Goal: Task Accomplishment & Management: Use online tool/utility

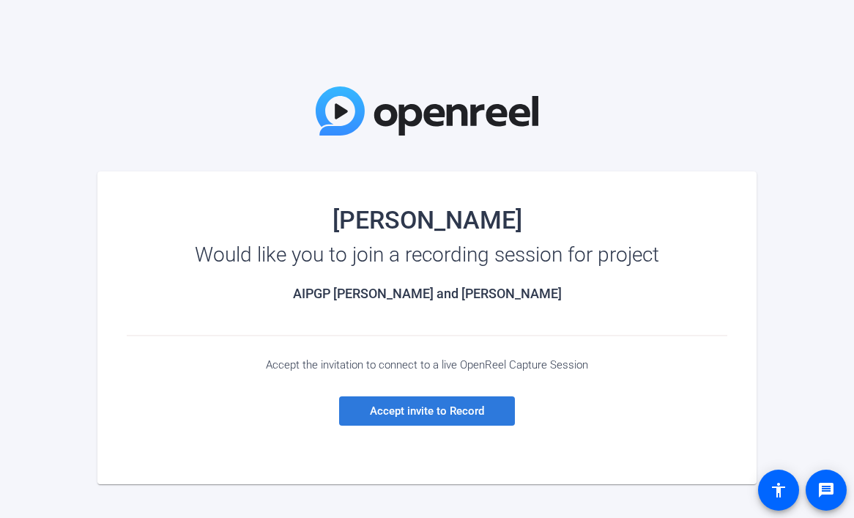
click at [440, 413] on span "Accept invite to Record" at bounding box center [427, 410] width 114 height 13
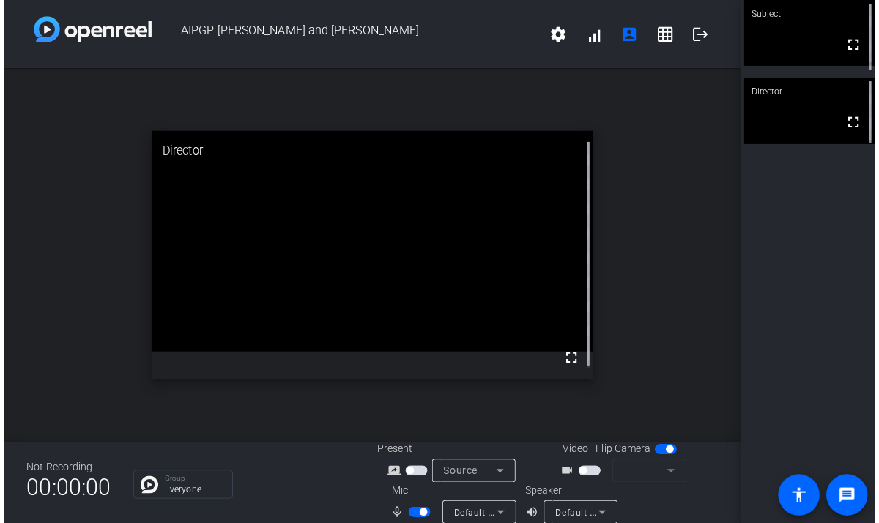
scroll to position [17, 0]
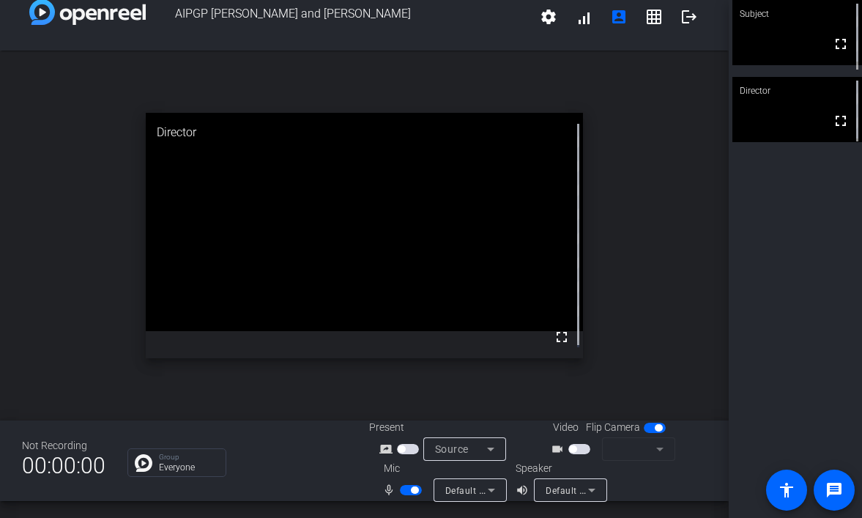
click at [582, 451] on span "button" at bounding box center [580, 449] width 22 height 10
click at [295, 471] on div "Group Everyone" at bounding box center [237, 462] width 220 height 29
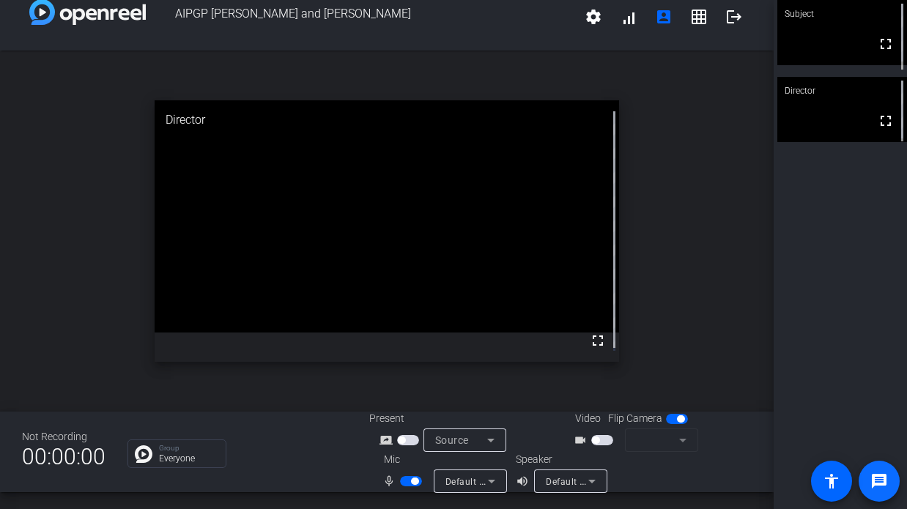
click at [862, 488] on mat-icon "message" at bounding box center [879, 482] width 18 height 18
click at [484, 438] on icon at bounding box center [491, 441] width 18 height 18
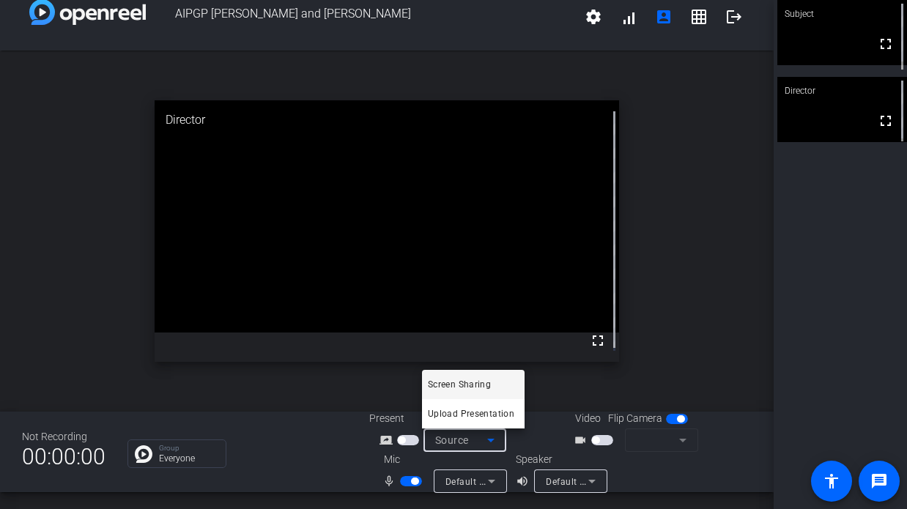
click at [349, 449] on div at bounding box center [453, 254] width 907 height 509
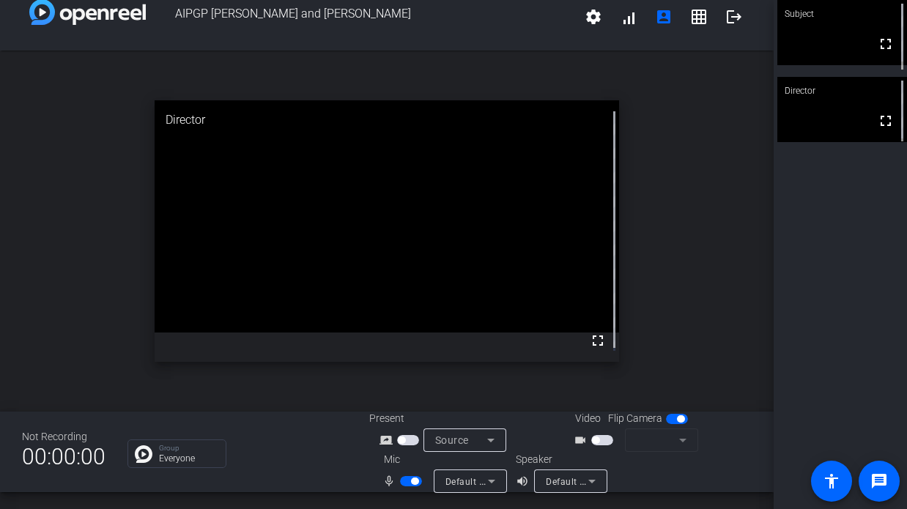
click at [412, 441] on span "button" at bounding box center [408, 440] width 22 height 10
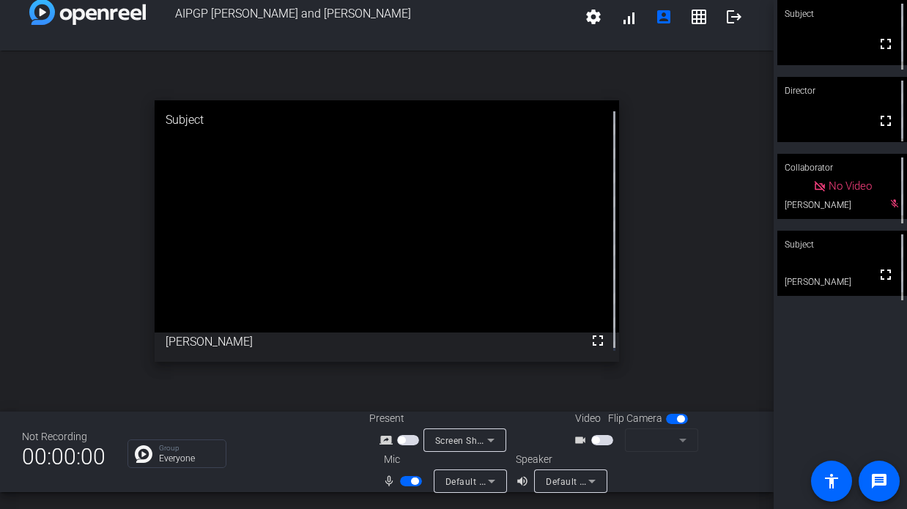
click at [834, 380] on div "Subject fullscreen Director fullscreen Collaborator No Video Naz Baker mic_off_…" at bounding box center [840, 254] width 133 height 509
click at [317, 440] on div "Group Everyone" at bounding box center [237, 454] width 220 height 29
click at [308, 437] on openreel-chat-list "Group Everyone" at bounding box center [237, 452] width 220 height 32
click at [314, 446] on div "Group Everyone" at bounding box center [237, 454] width 220 height 29
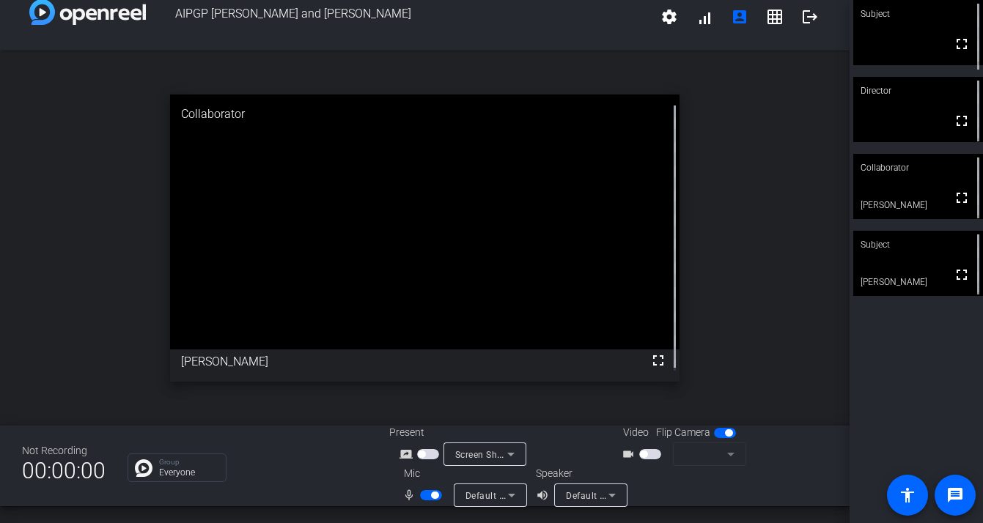
click at [263, 478] on div "Group Everyone" at bounding box center [247, 468] width 240 height 29
click at [270, 469] on div "Group Everyone" at bounding box center [247, 468] width 240 height 29
click at [649, 454] on span "button" at bounding box center [650, 454] width 22 height 10
click at [648, 457] on span "button" at bounding box center [650, 454] width 22 height 10
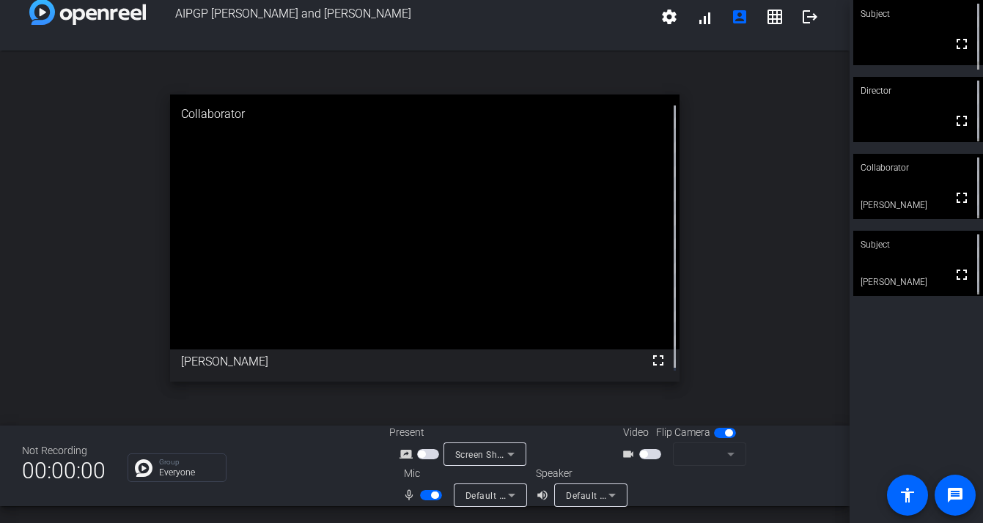
click at [726, 454] on mat-form-field at bounding box center [709, 454] width 73 height 23
click at [648, 455] on span "button" at bounding box center [650, 454] width 22 height 10
click at [295, 475] on div "Group Everyone" at bounding box center [247, 468] width 240 height 29
click at [862, 496] on mat-icon "message" at bounding box center [955, 495] width 18 height 18
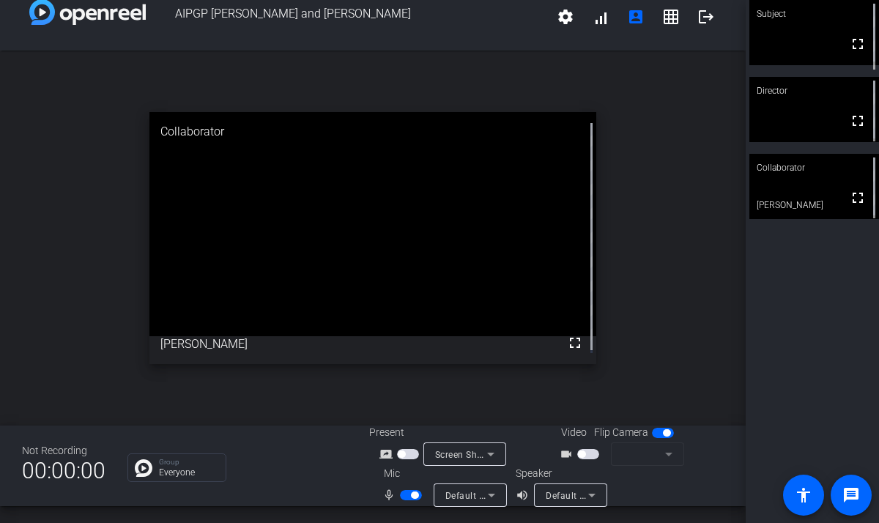
click at [289, 481] on div "Group Everyone" at bounding box center [237, 468] width 220 height 29
click at [590, 455] on span "button" at bounding box center [588, 454] width 22 height 10
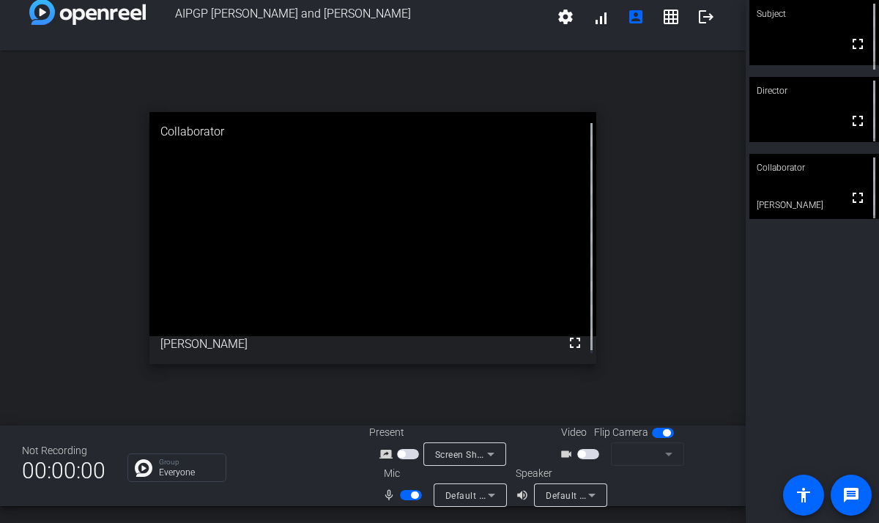
click at [590, 455] on span "button" at bounding box center [588, 454] width 22 height 10
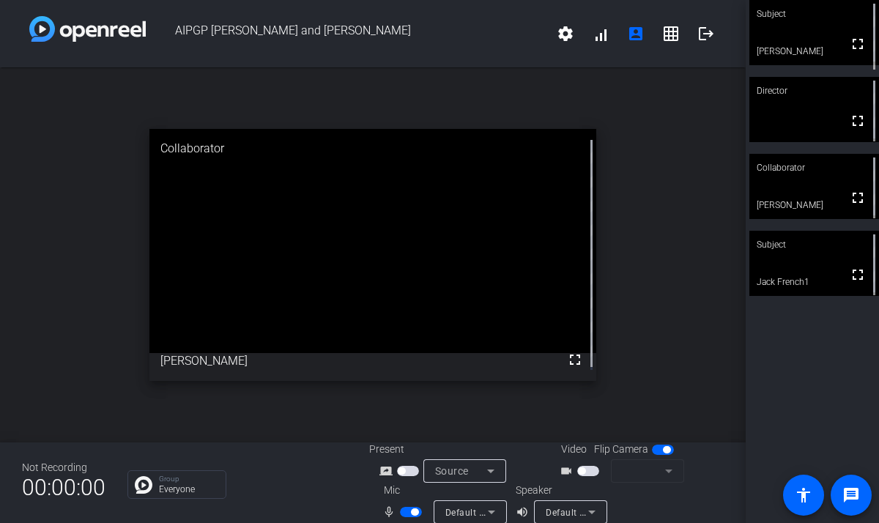
click at [585, 473] on span "button" at bounding box center [588, 471] width 22 height 10
click at [588, 473] on span "button" at bounding box center [588, 471] width 22 height 10
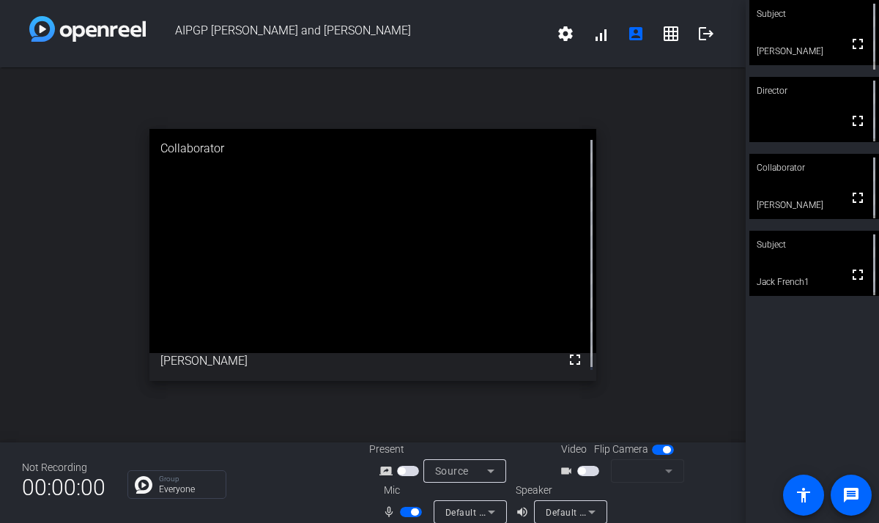
click at [588, 473] on span "button" at bounding box center [588, 471] width 22 height 10
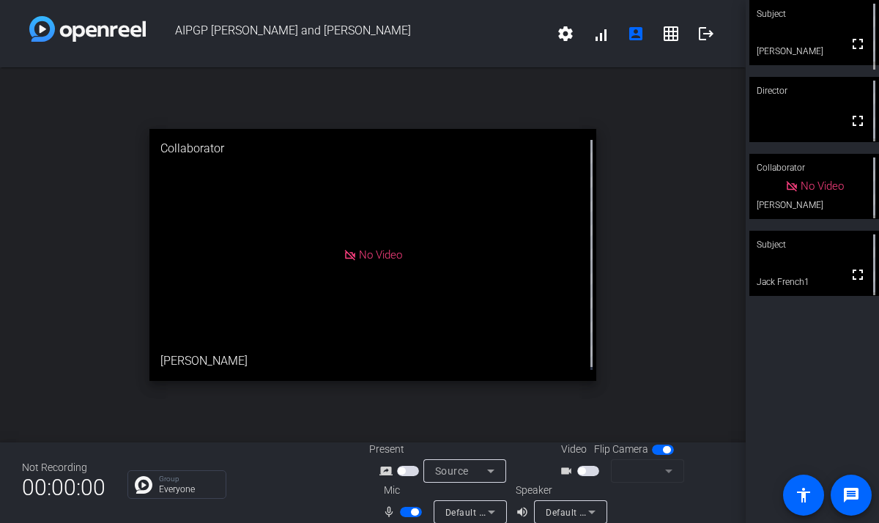
click at [588, 473] on span "button" at bounding box center [588, 471] width 22 height 10
click at [663, 470] on mat-form-field at bounding box center [647, 470] width 73 height 23
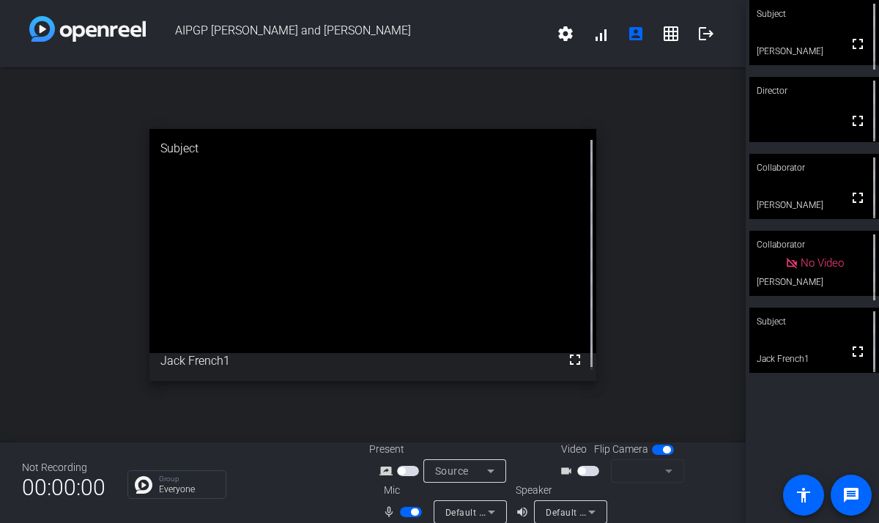
click at [586, 470] on span "button" at bounding box center [588, 471] width 22 height 10
click at [588, 472] on span "button" at bounding box center [588, 471] width 22 height 10
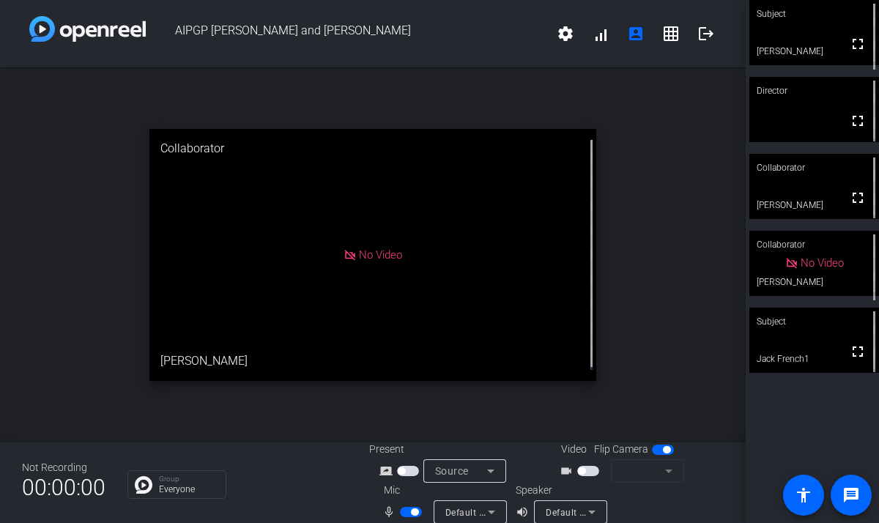
click at [588, 472] on span "button" at bounding box center [588, 471] width 22 height 10
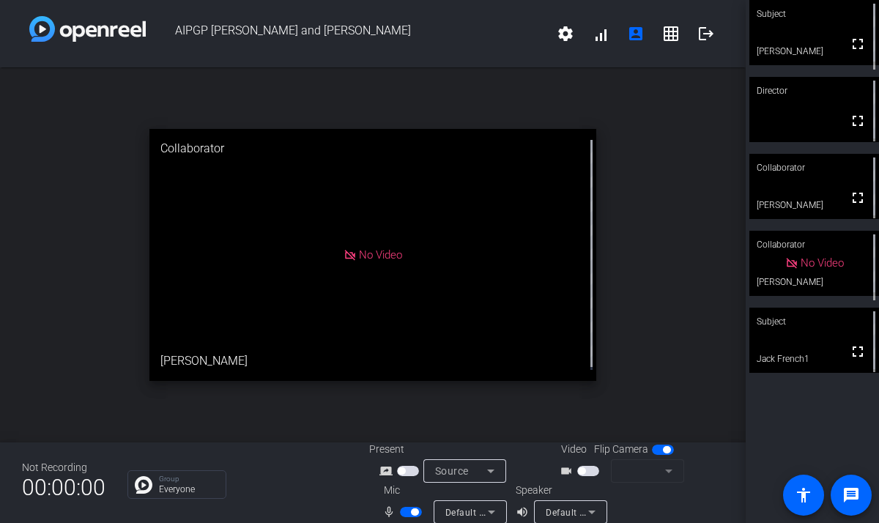
click at [588, 472] on span "button" at bounding box center [588, 471] width 22 height 10
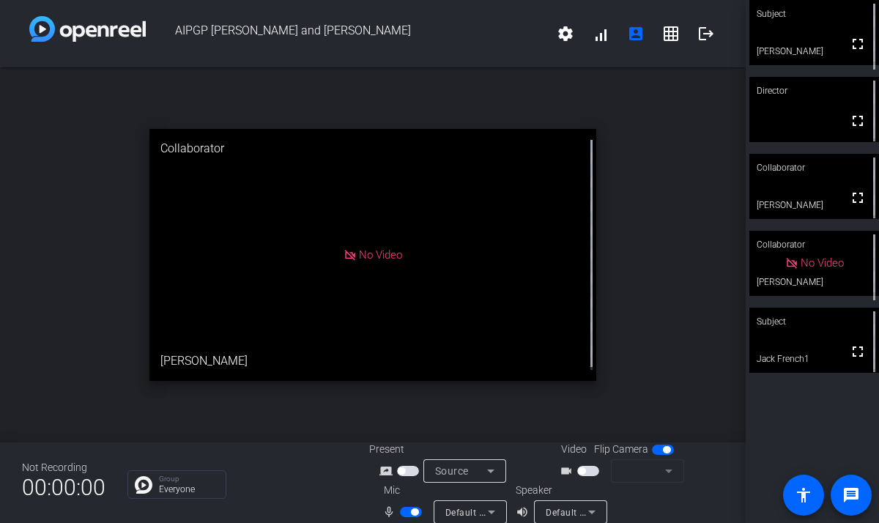
click at [588, 472] on span "button" at bounding box center [588, 471] width 22 height 10
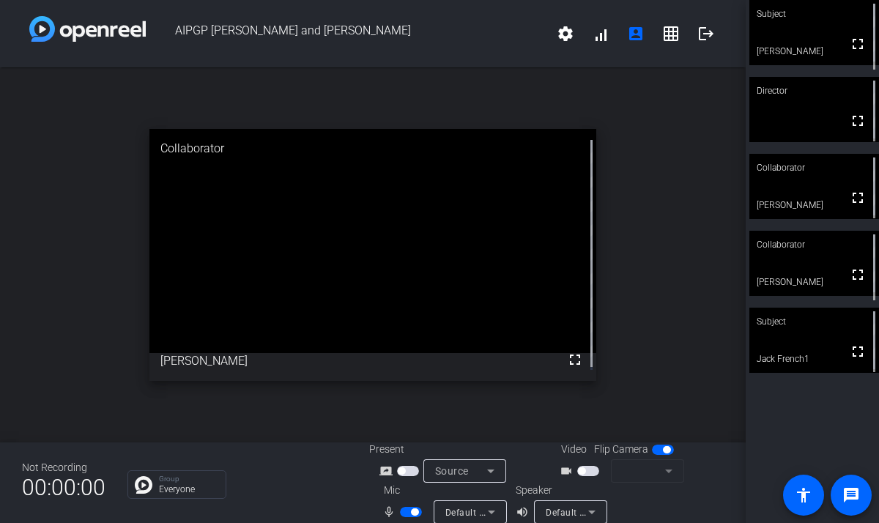
click at [588, 472] on span "button" at bounding box center [588, 471] width 22 height 10
click at [582, 473] on span "button" at bounding box center [588, 471] width 22 height 10
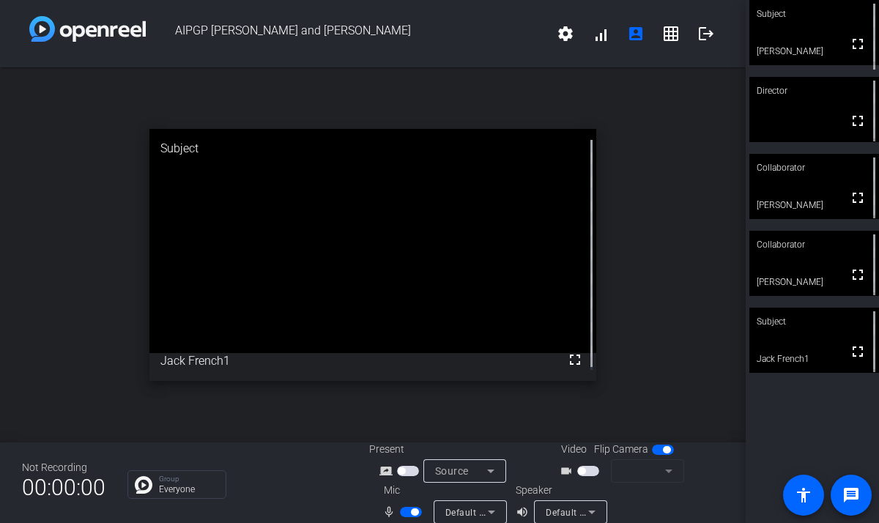
click at [587, 473] on span "button" at bounding box center [588, 471] width 22 height 10
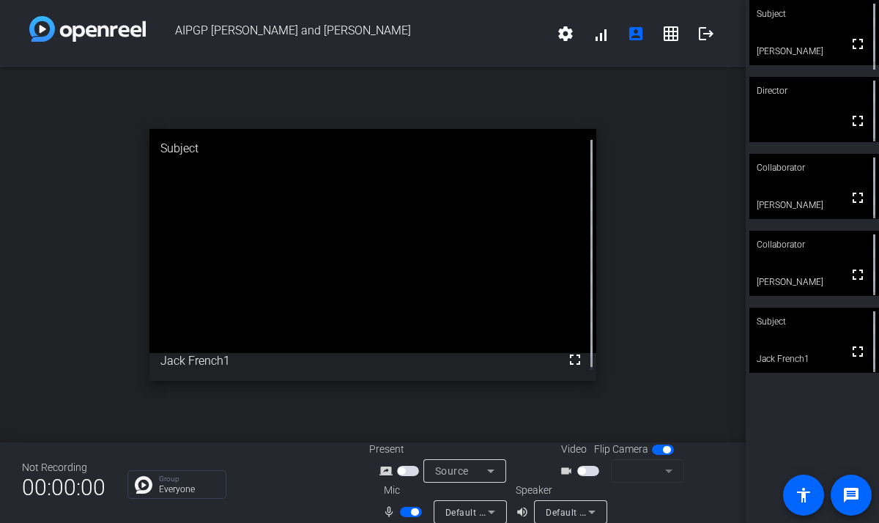
click at [587, 473] on span "button" at bounding box center [588, 471] width 22 height 10
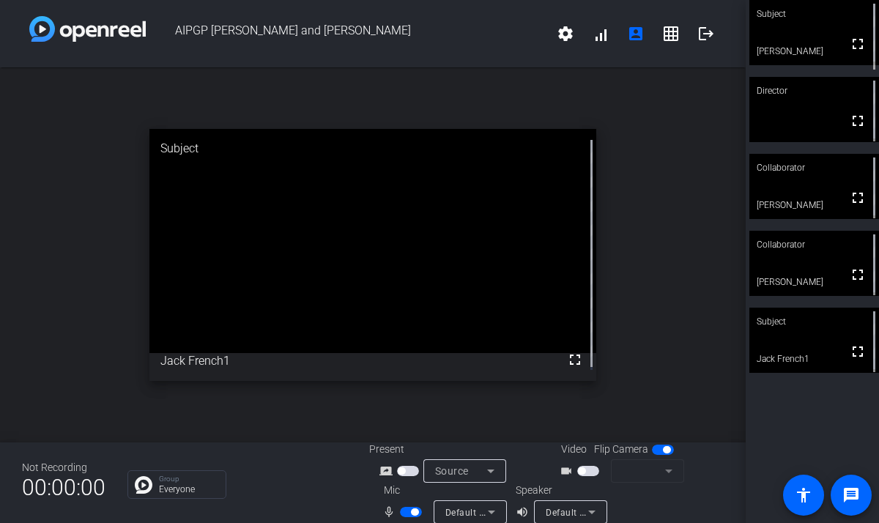
click at [587, 473] on span "button" at bounding box center [588, 471] width 22 height 10
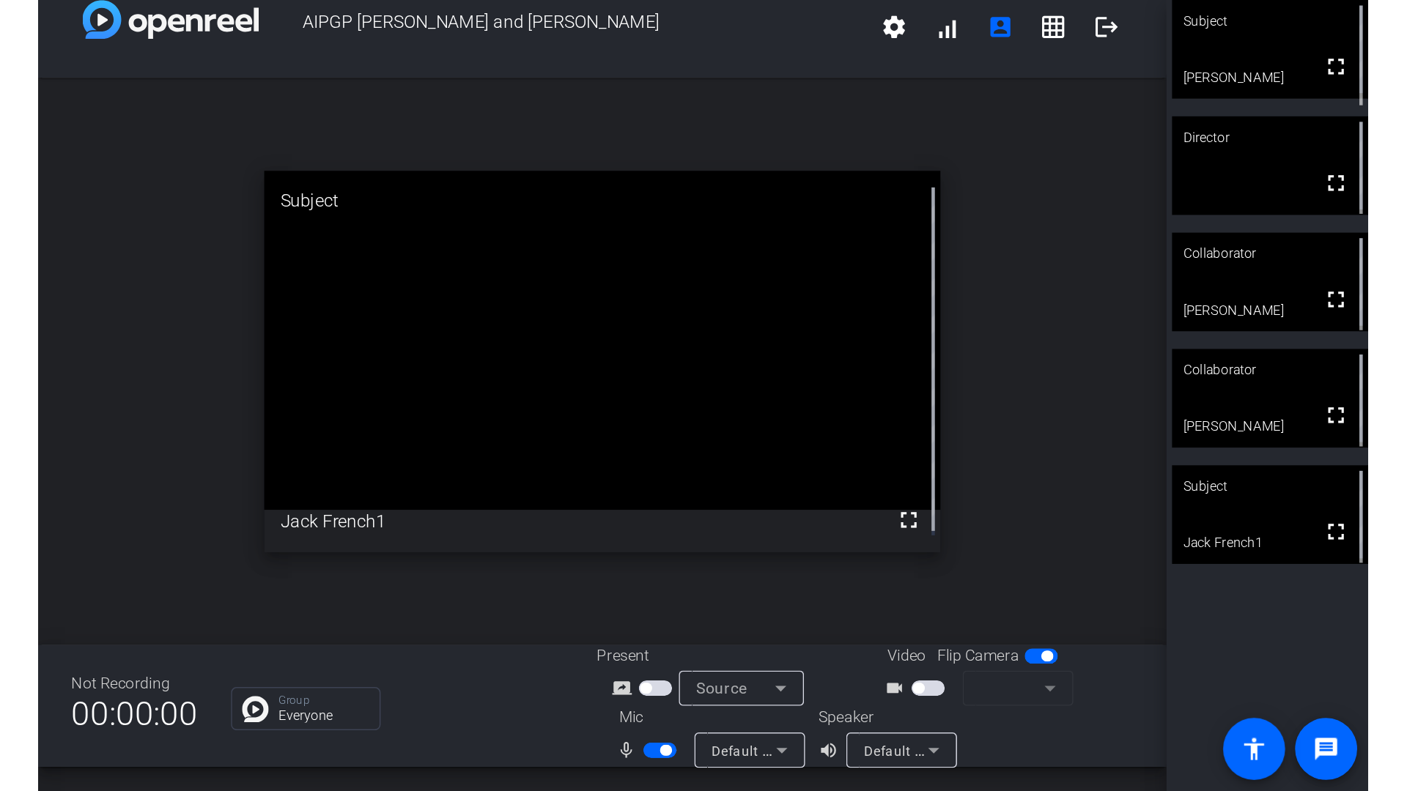
scroll to position [17, 0]
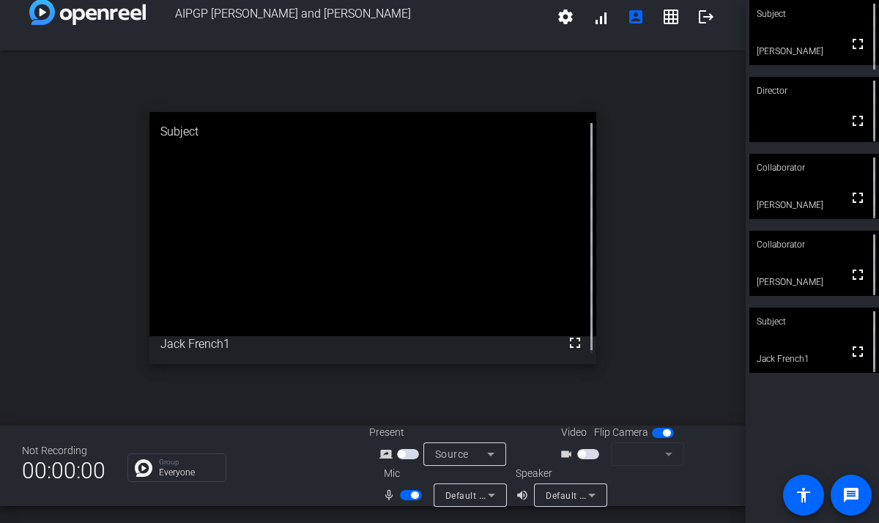
click at [586, 456] on span "button" at bounding box center [588, 454] width 22 height 10
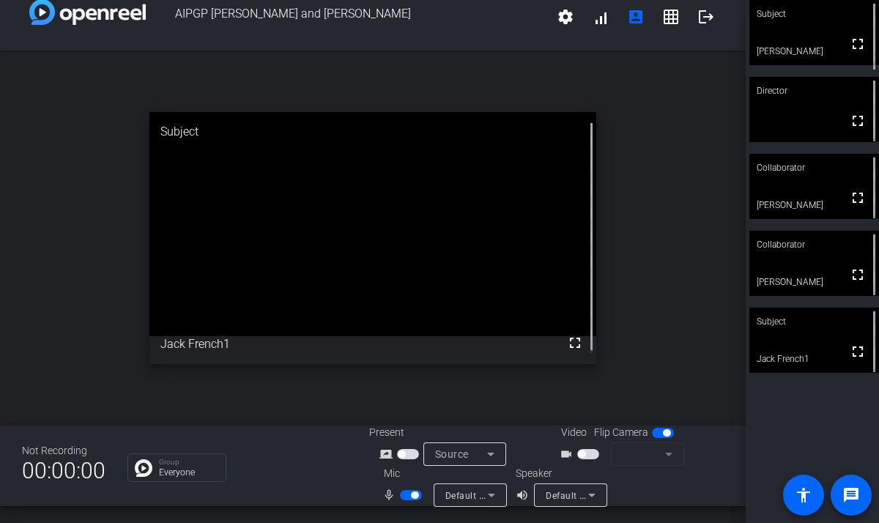
click at [586, 456] on span "button" at bounding box center [588, 454] width 22 height 10
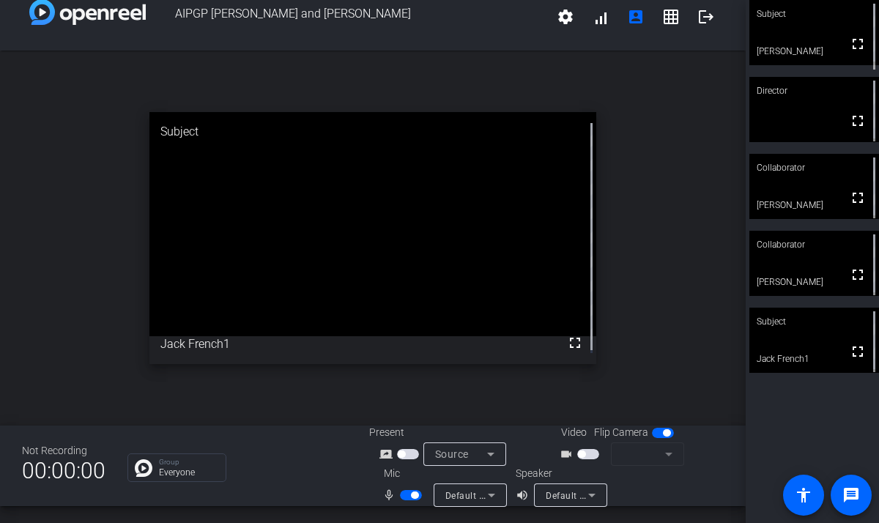
click at [586, 456] on span "button" at bounding box center [588, 454] width 22 height 10
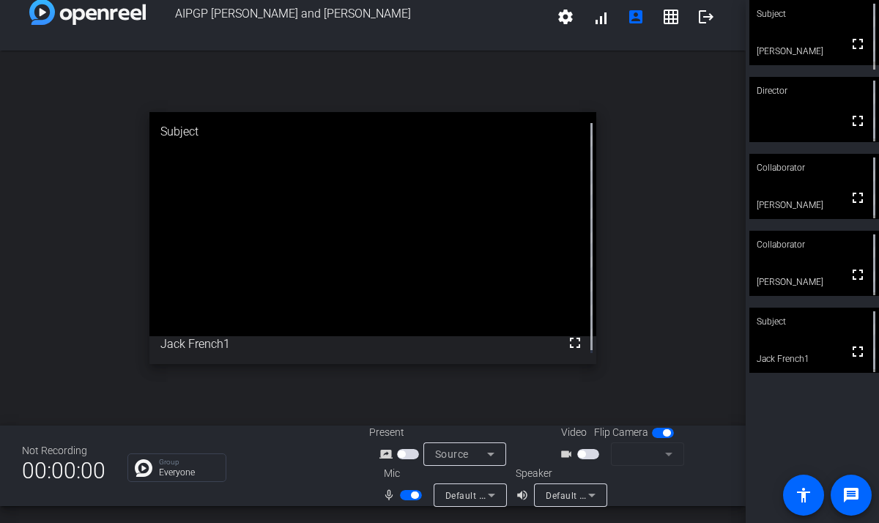
click at [586, 456] on span "button" at bounding box center [588, 454] width 22 height 10
click at [849, 50] on mat-icon "fullscreen" at bounding box center [858, 44] width 18 height 18
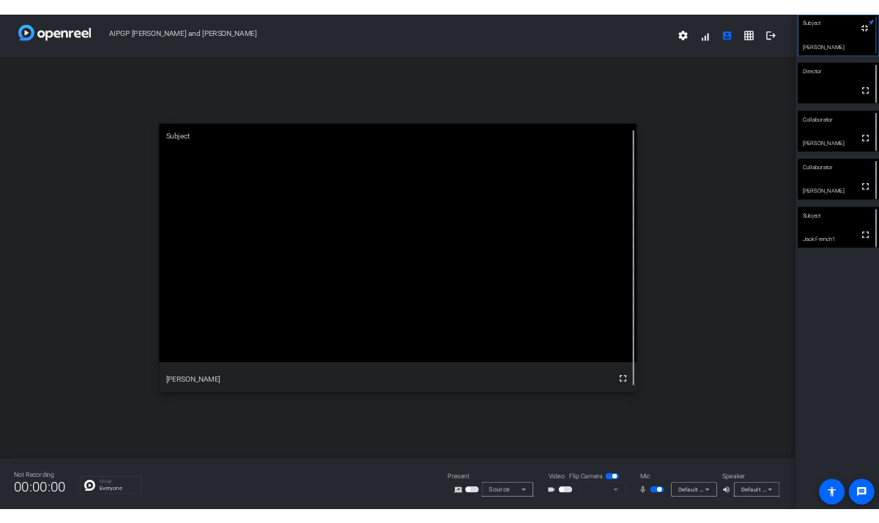
scroll to position [0, 0]
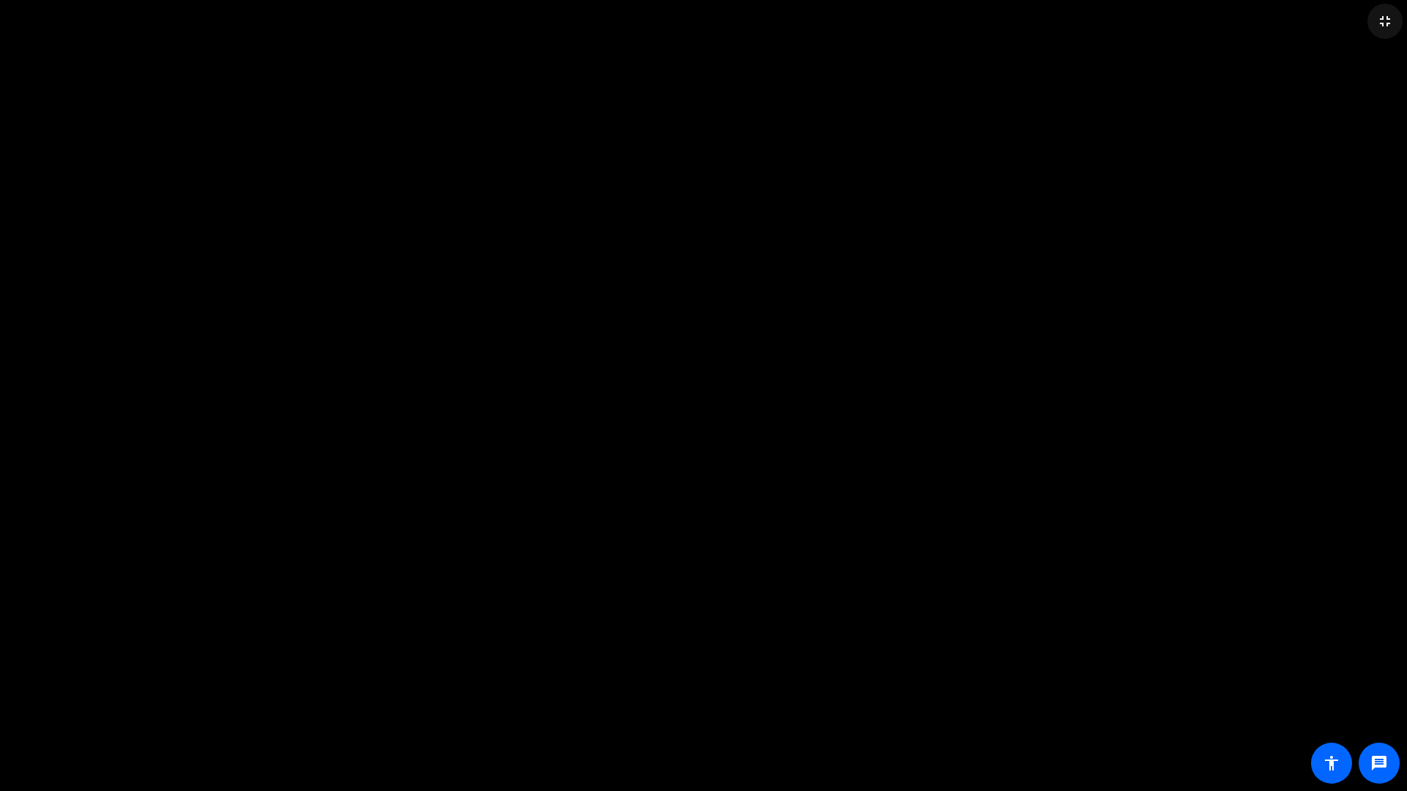
click at [878, 25] on mat-icon "fullscreen_exit" at bounding box center [1385, 21] width 18 height 18
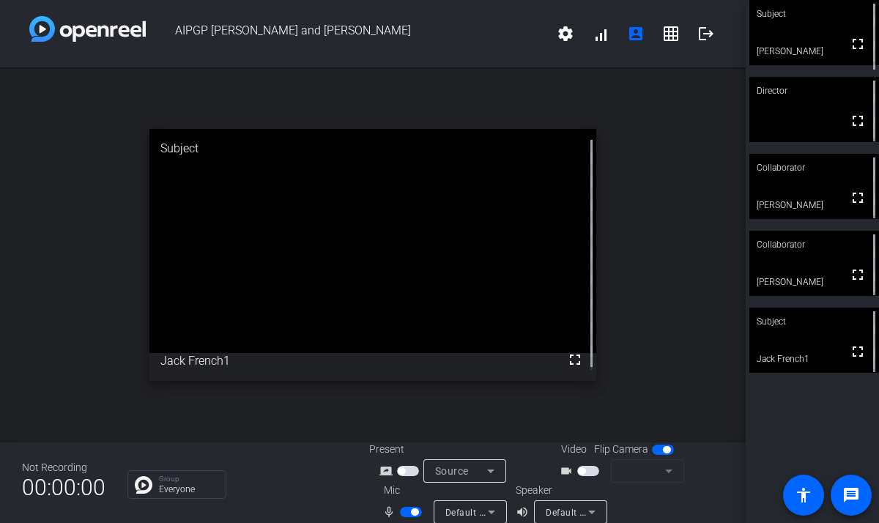
drag, startPoint x: 591, startPoint y: 471, endPoint x: 584, endPoint y: 475, distance: 7.5
click at [590, 471] on span "button" at bounding box center [588, 471] width 22 height 10
click at [584, 475] on span "button" at bounding box center [588, 471] width 22 height 10
click at [661, 468] on mat-form-field at bounding box center [647, 470] width 73 height 23
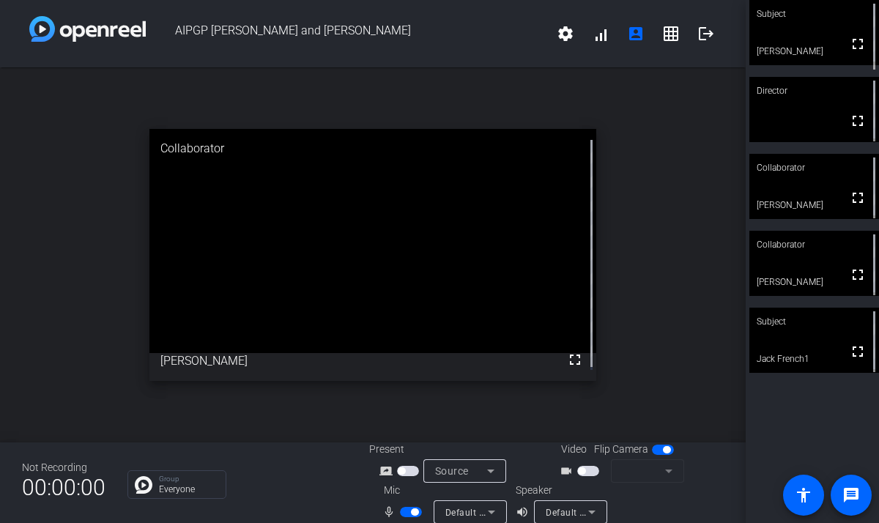
click at [659, 468] on mat-form-field at bounding box center [647, 470] width 73 height 23
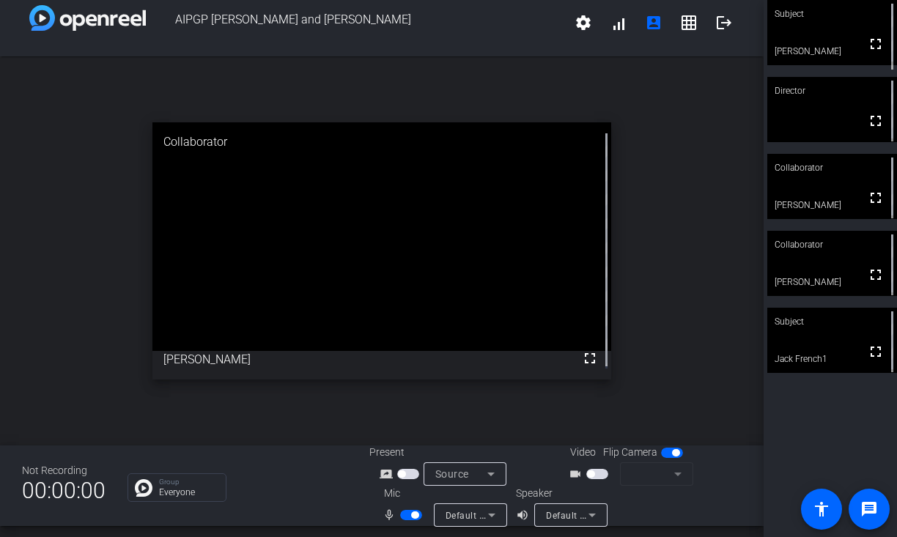
scroll to position [17, 0]
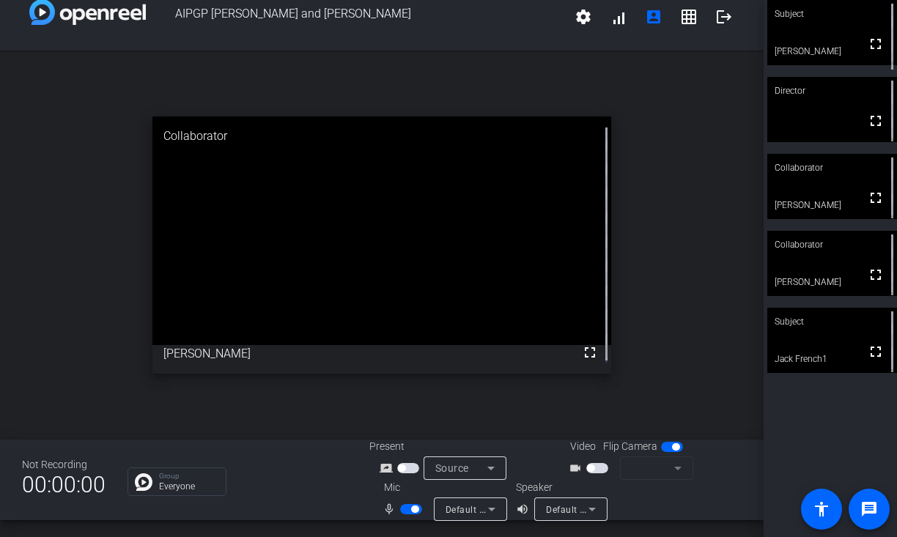
click at [596, 469] on span "button" at bounding box center [597, 468] width 22 height 10
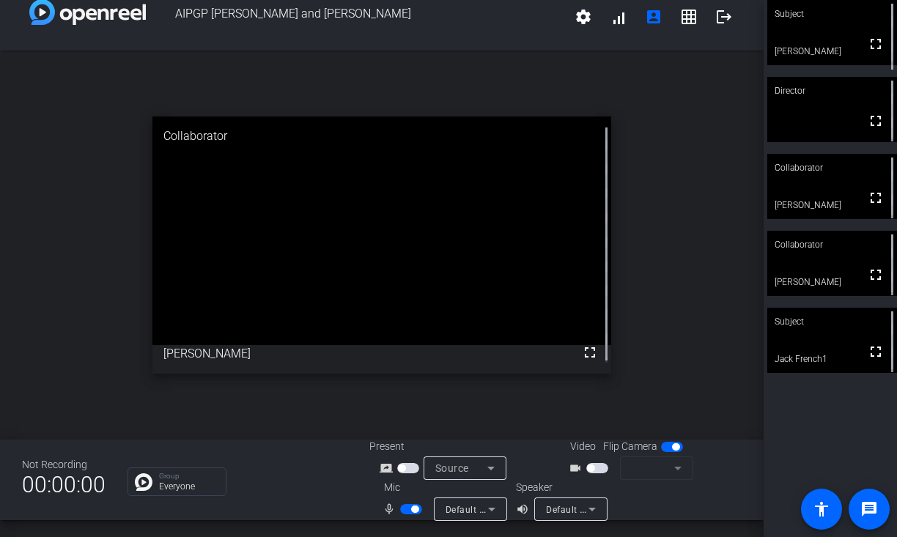
click at [596, 469] on span "button" at bounding box center [597, 468] width 22 height 10
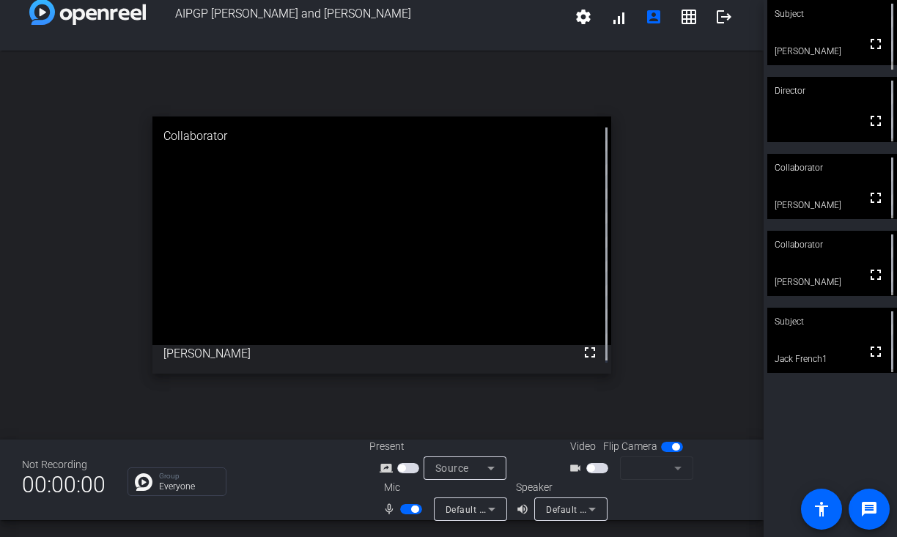
click at [596, 469] on span "button" at bounding box center [597, 468] width 22 height 10
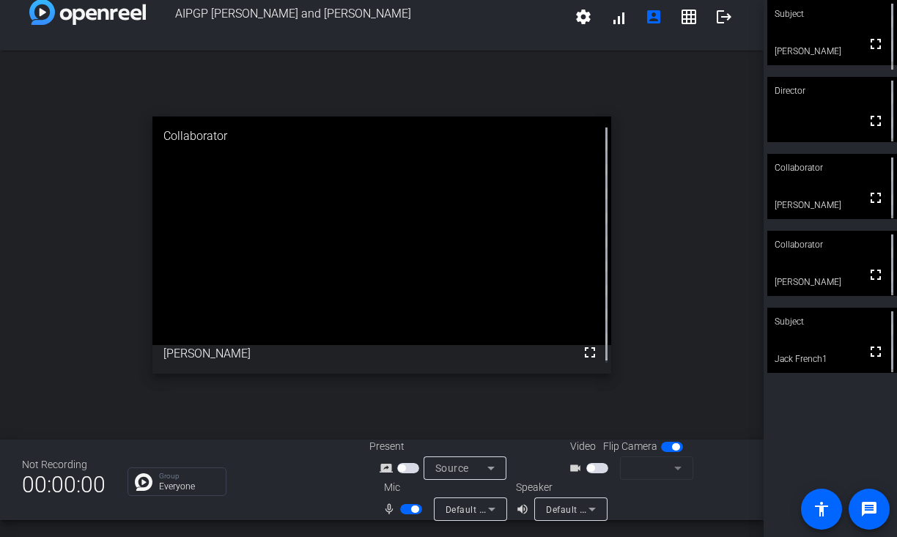
click at [596, 469] on span "button" at bounding box center [597, 468] width 22 height 10
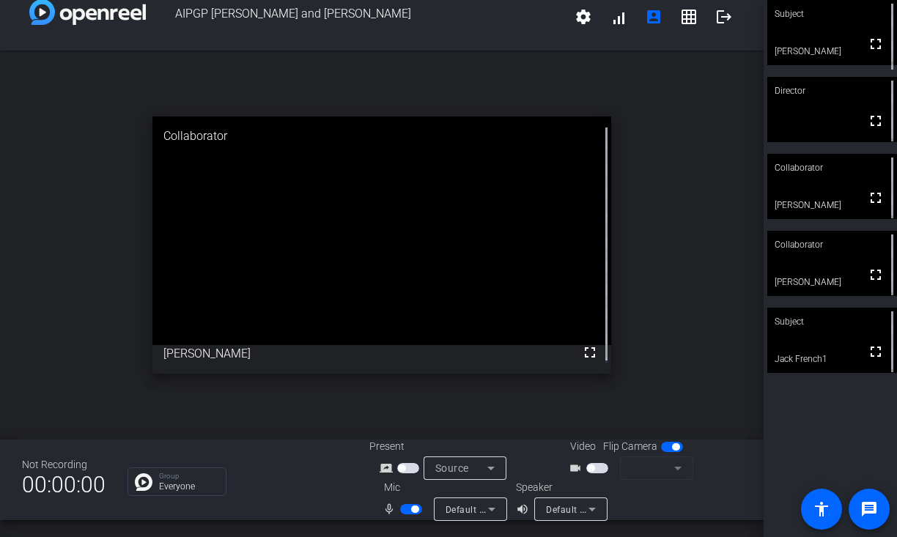
click at [596, 469] on span "button" at bounding box center [597, 468] width 22 height 10
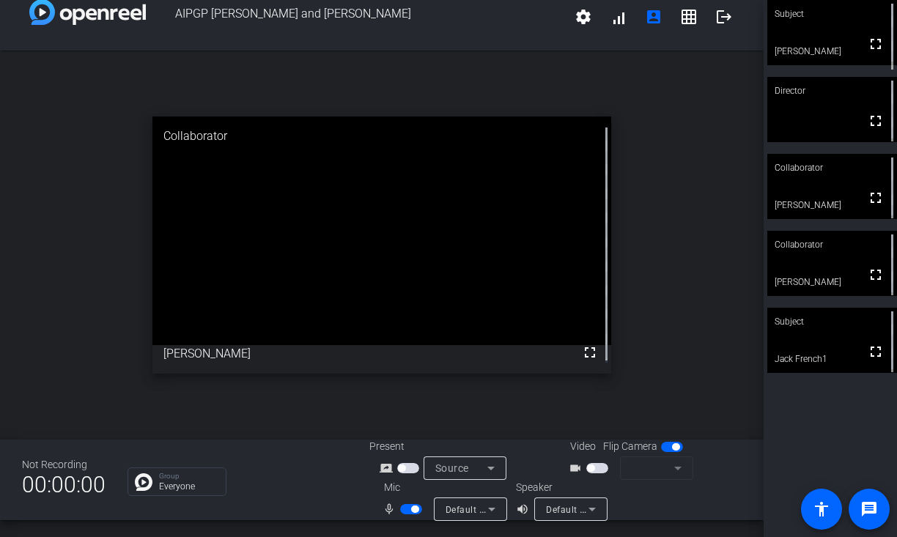
click at [596, 469] on span "button" at bounding box center [597, 468] width 22 height 10
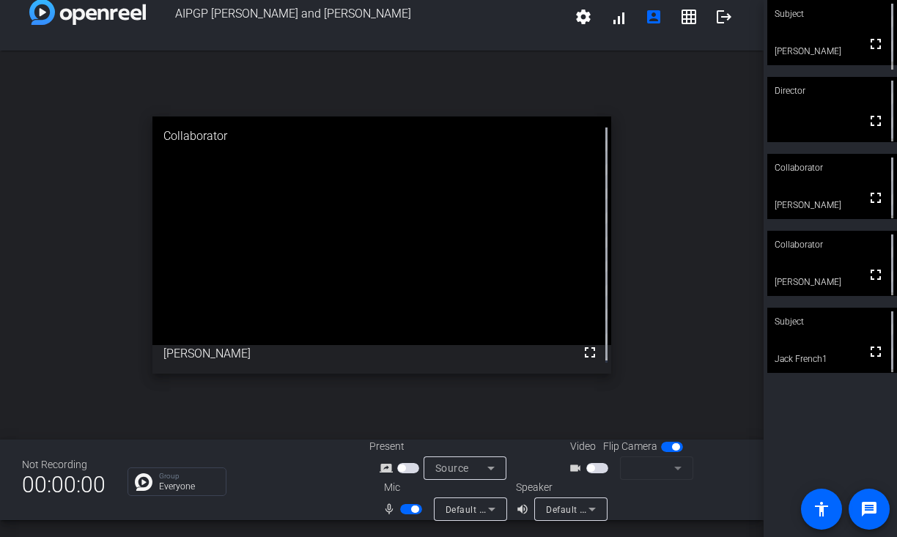
click at [596, 469] on span "button" at bounding box center [597, 468] width 22 height 10
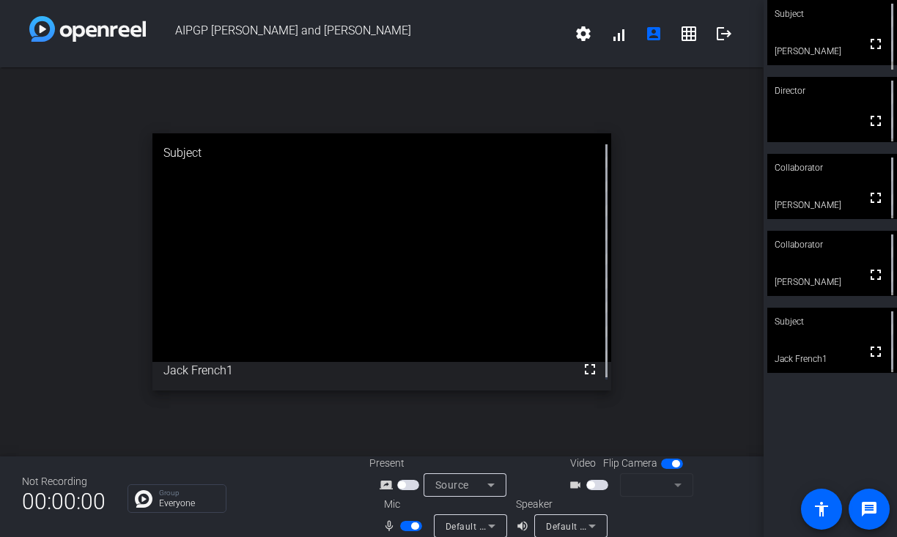
click at [598, 489] on span "button" at bounding box center [597, 485] width 22 height 10
click at [598, 486] on span "button" at bounding box center [597, 485] width 22 height 10
click at [580, 39] on mat-icon "settings" at bounding box center [583, 34] width 18 height 18
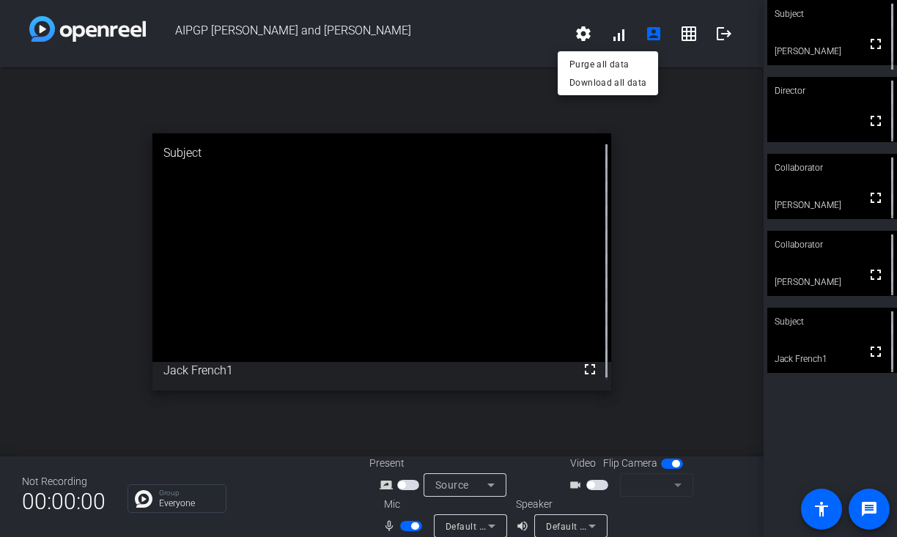
click at [311, 470] on div at bounding box center [448, 268] width 897 height 537
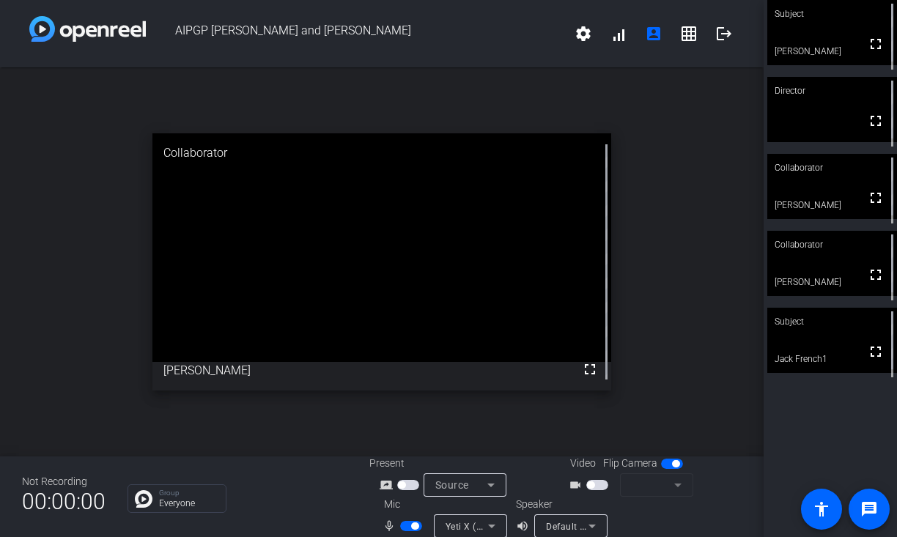
click at [637, 484] on mat-form-field at bounding box center [656, 484] width 73 height 23
click at [683, 489] on mat-form-field at bounding box center [656, 484] width 73 height 23
click at [672, 489] on mat-form-field at bounding box center [656, 484] width 73 height 23
